Goal: Information Seeking & Learning: Learn about a topic

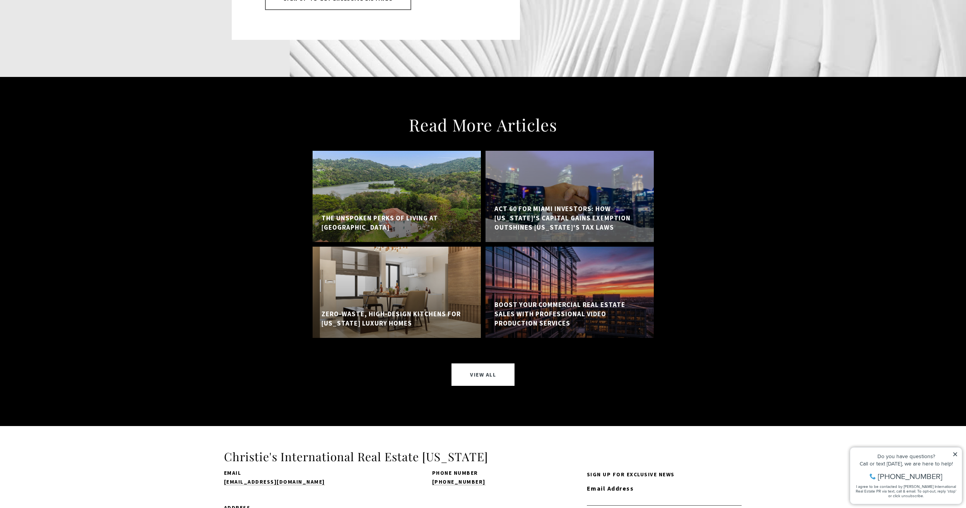
scroll to position [6382, 0]
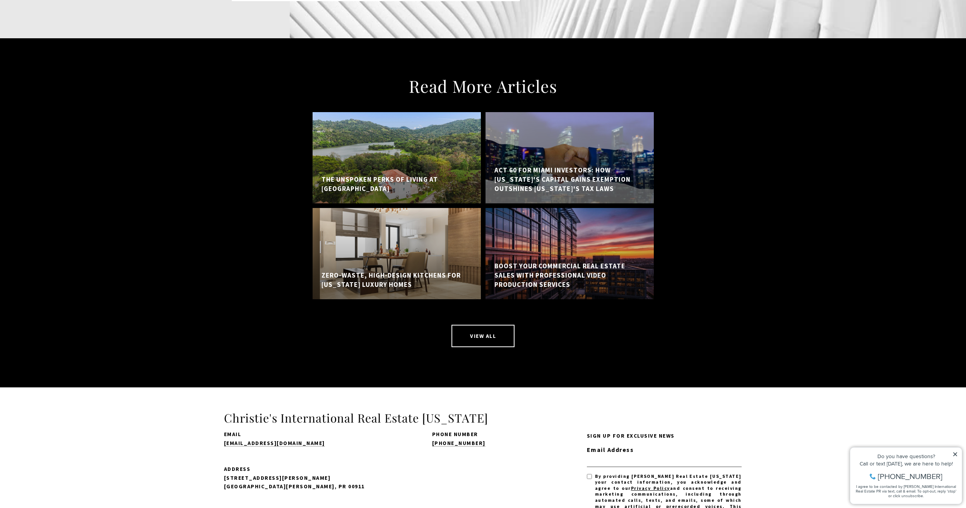
click at [488, 325] on link "View All" at bounding box center [482, 336] width 63 height 22
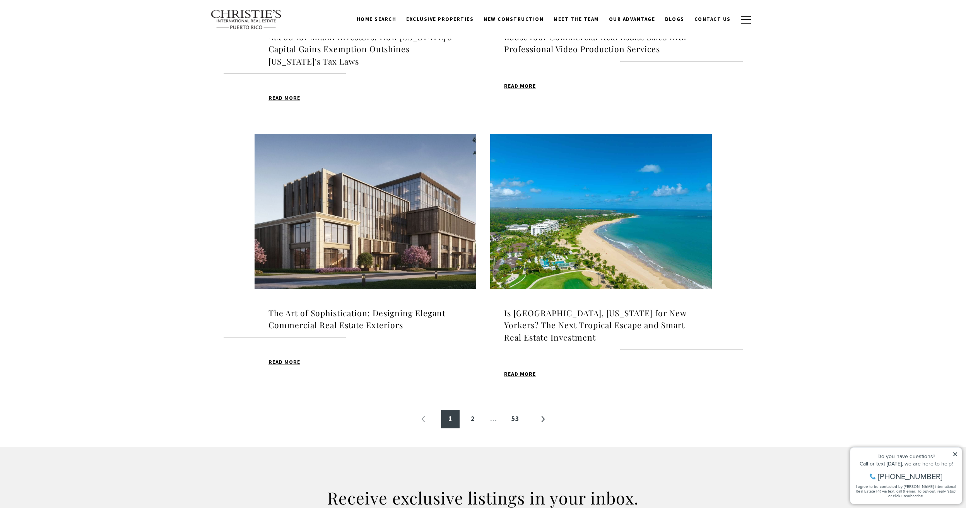
scroll to position [658, 0]
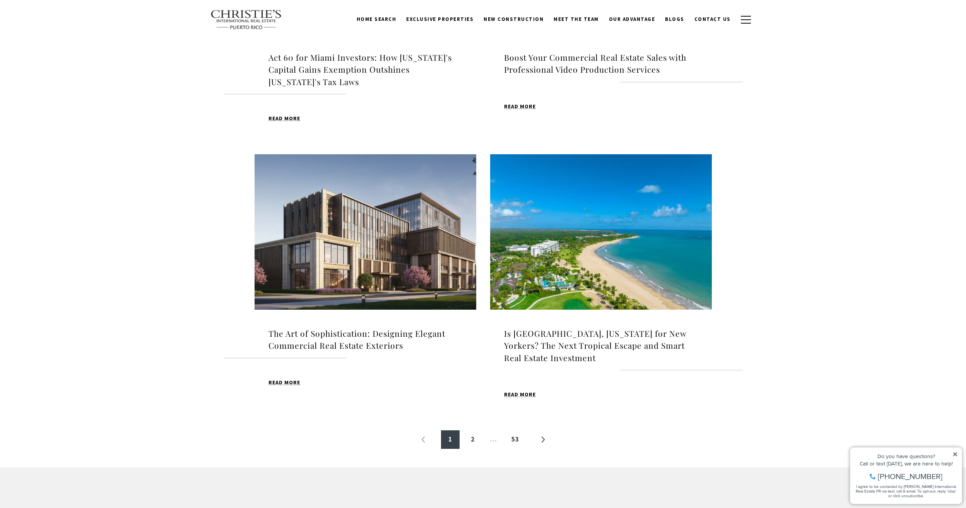
click at [606, 270] on img at bounding box center [601, 231] width 222 height 155
click at [544, 441] on link "»" at bounding box center [542, 440] width 19 height 19
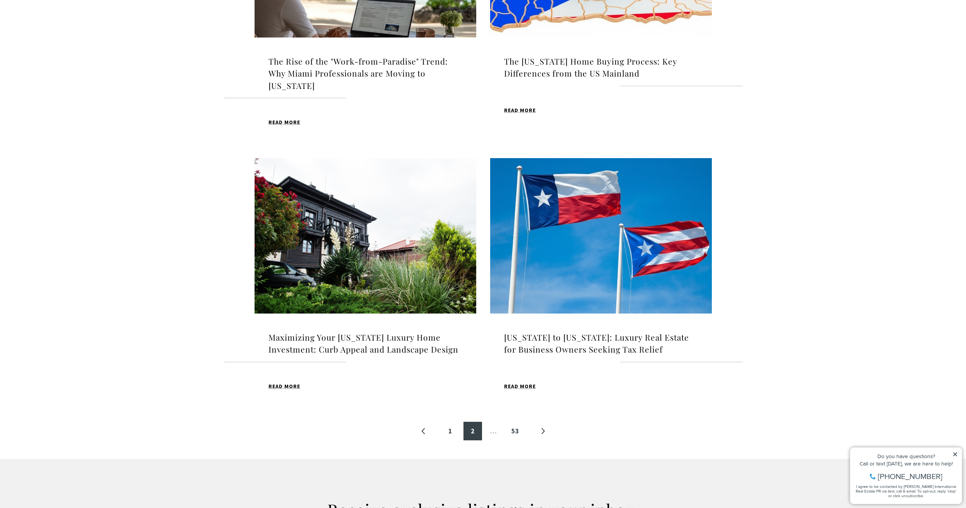
scroll to position [658, 0]
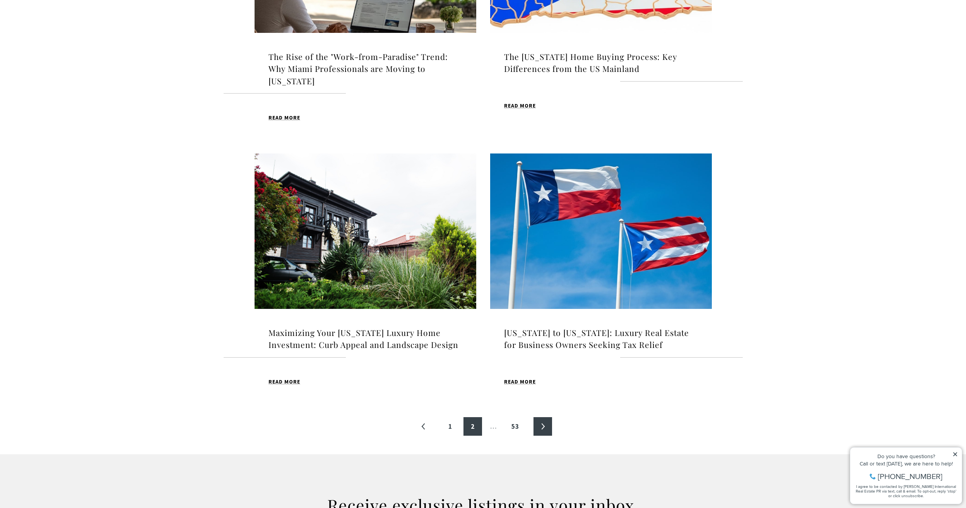
click at [542, 429] on link "»" at bounding box center [542, 426] width 19 height 19
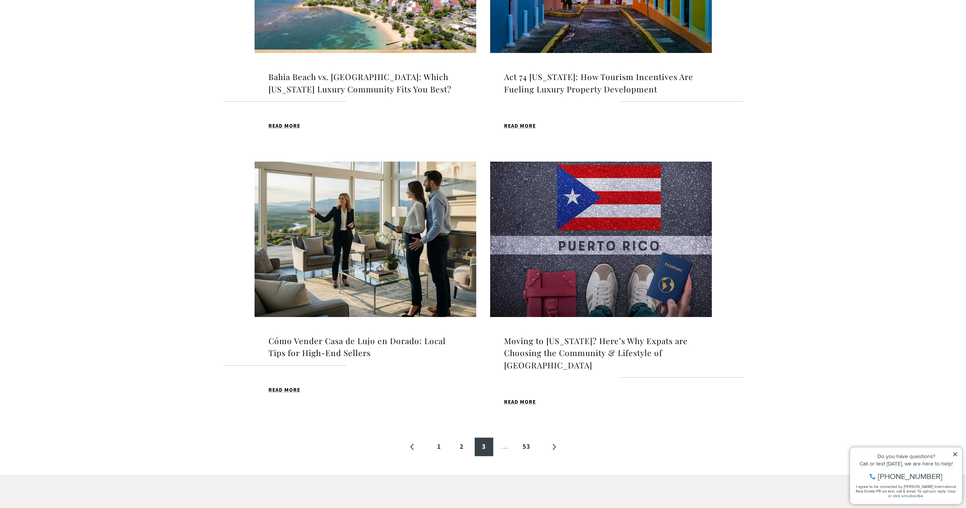
scroll to position [658, 0]
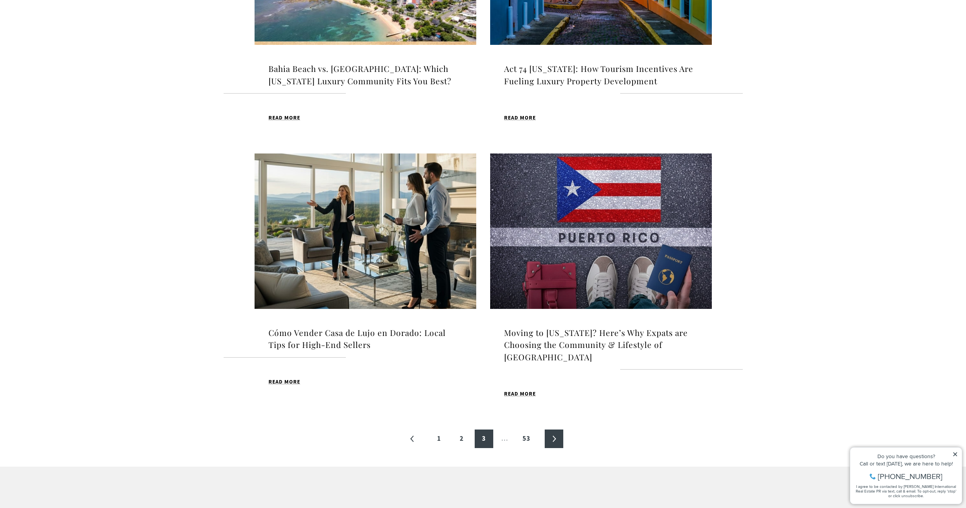
click at [553, 430] on link "»" at bounding box center [554, 439] width 19 height 19
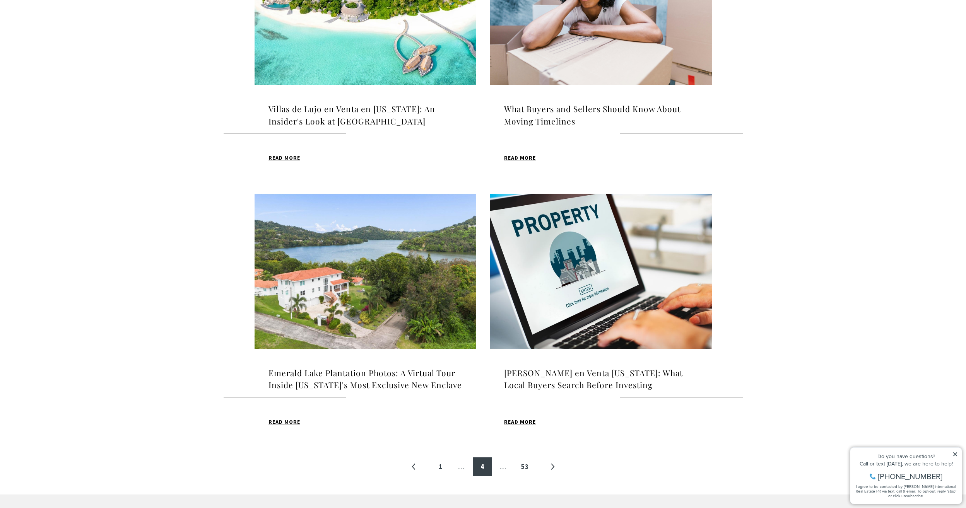
scroll to position [620, 0]
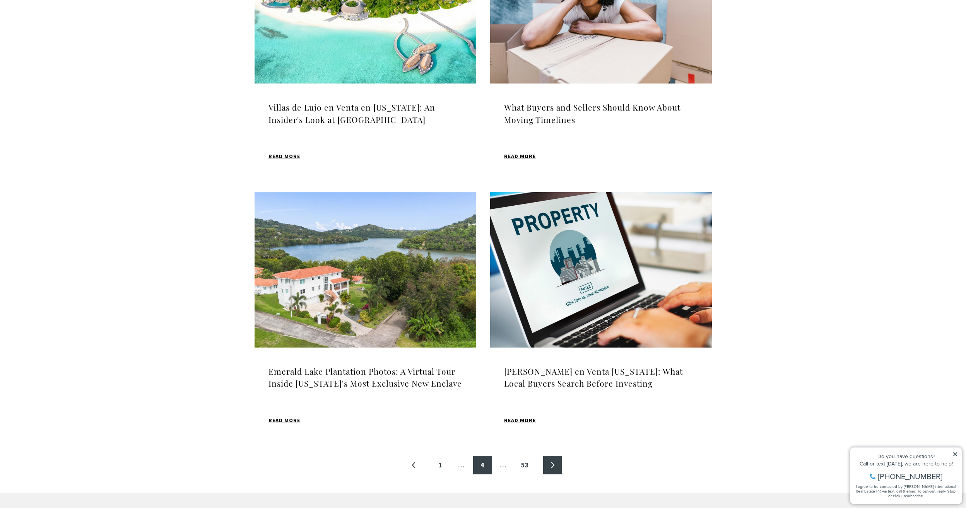
click at [558, 475] on link "»" at bounding box center [552, 465] width 19 height 19
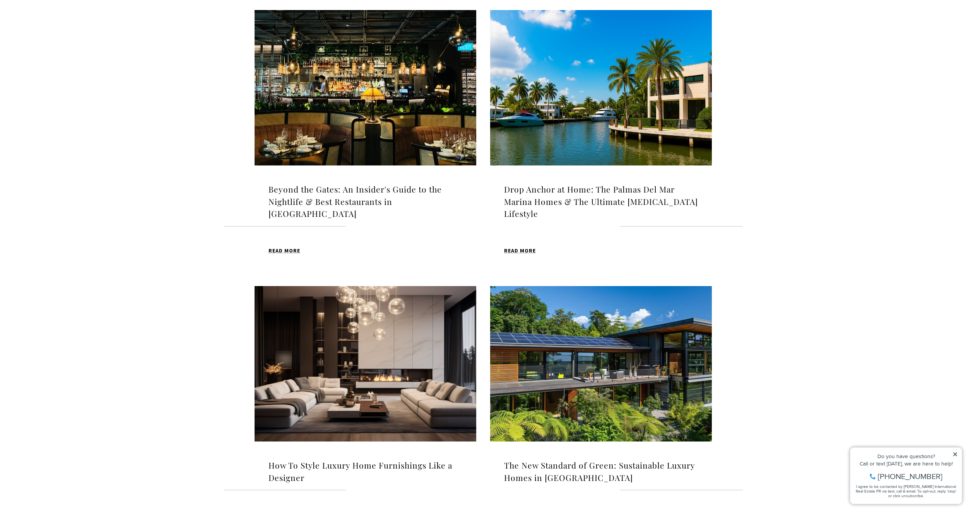
scroll to position [581, 0]
